Goal: Navigation & Orientation: Find specific page/section

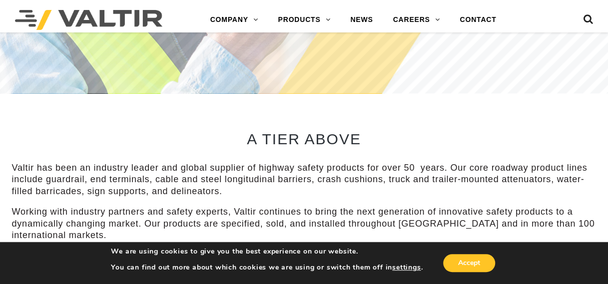
scroll to position [286, 0]
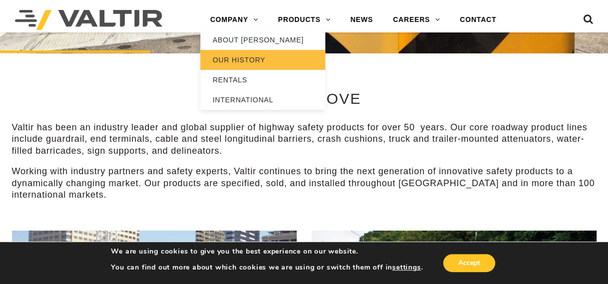
click at [239, 56] on link "OUR HISTORY" at bounding box center [262, 60] width 125 height 20
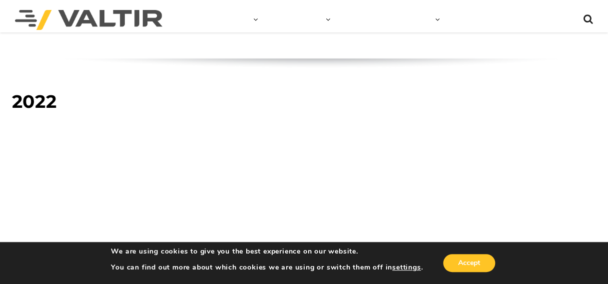
scroll to position [1393, 0]
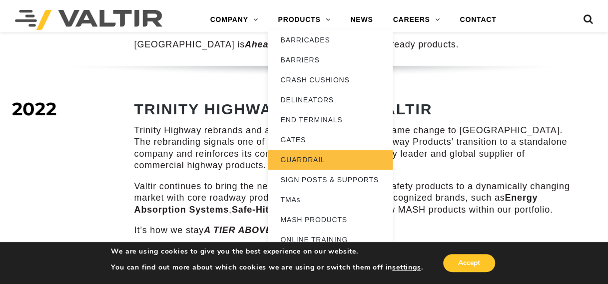
click at [310, 157] on link "GUARDRAIL" at bounding box center [330, 160] width 125 height 20
